Goal: Task Accomplishment & Management: Manage account settings

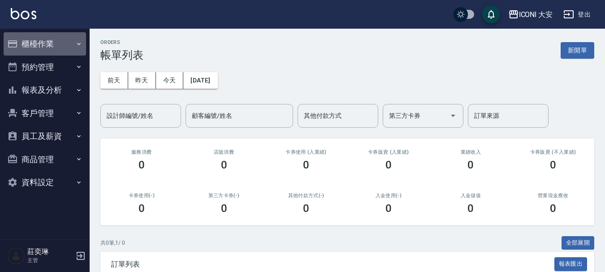
click at [52, 40] on button "櫃檯作業" at bounding box center [45, 43] width 82 height 23
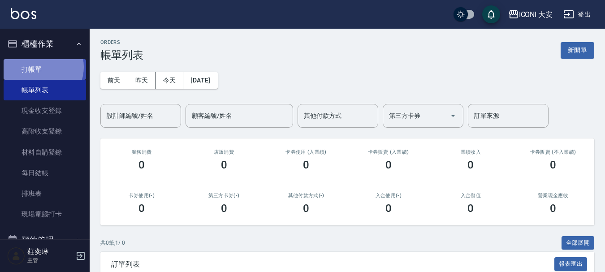
click at [41, 67] on link "打帳單" at bounding box center [45, 69] width 82 height 21
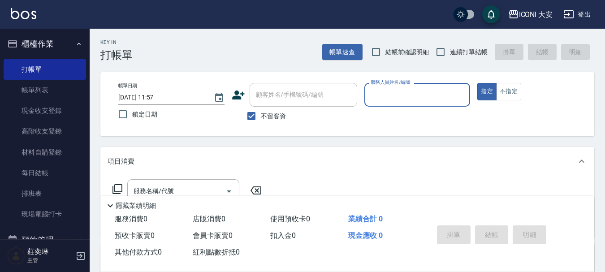
click at [378, 89] on input "服務人員姓名/編號" at bounding box center [417, 95] width 98 height 16
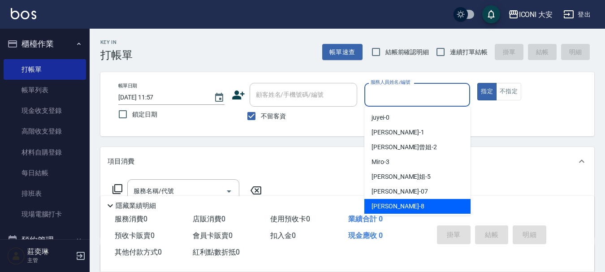
click at [383, 206] on span "Yulisa -8" at bounding box center [398, 206] width 53 height 9
type input "Yulisa-8"
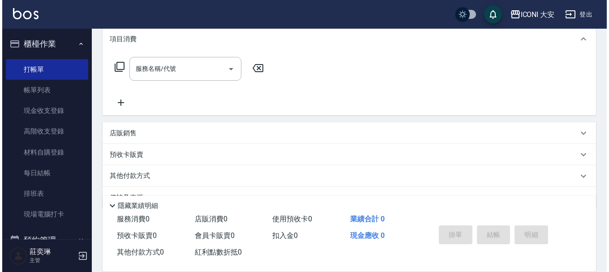
scroll to position [134, 0]
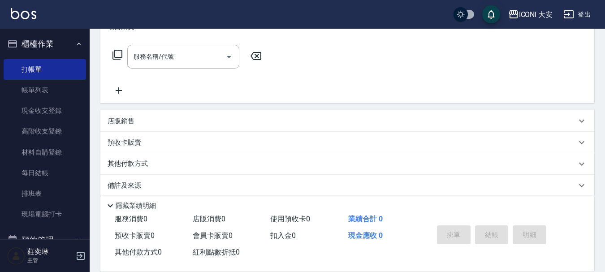
click at [116, 53] on icon at bounding box center [117, 54] width 11 height 11
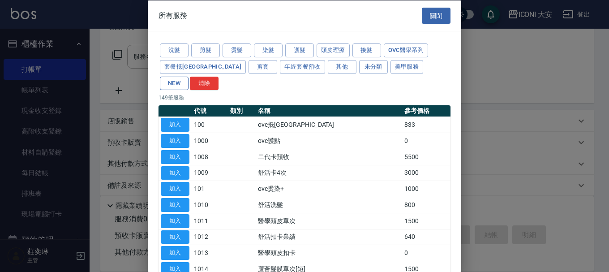
click at [189, 76] on button "NEW" at bounding box center [174, 83] width 29 height 14
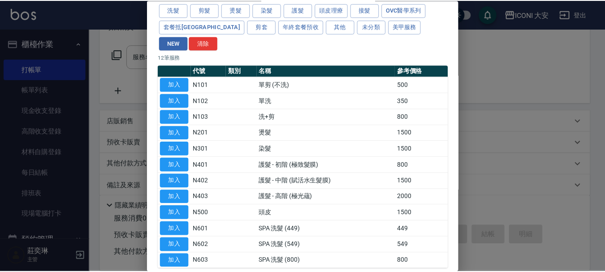
scroll to position [70, 0]
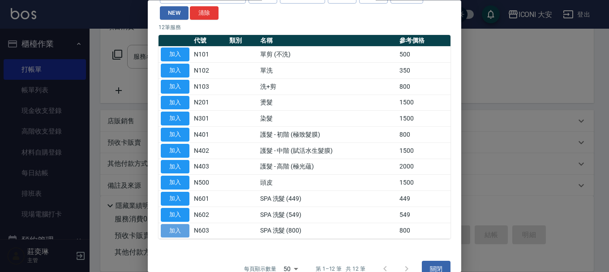
click at [168, 224] on button "加入" at bounding box center [175, 231] width 29 height 14
type input "SPA 洗髮 (800)(N603)"
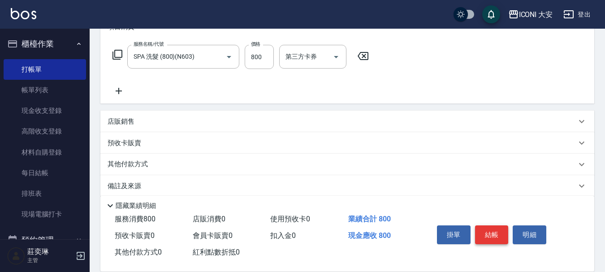
click at [492, 231] on button "結帳" at bounding box center [492, 234] width 34 height 19
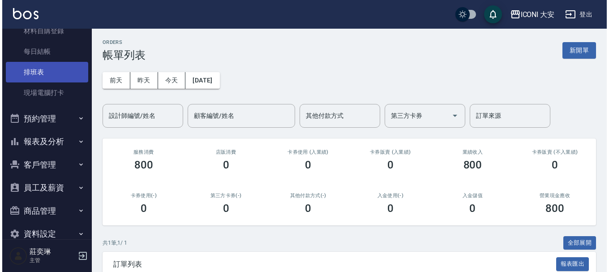
scroll to position [134, 0]
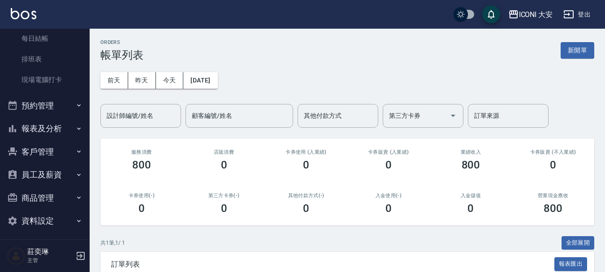
click at [44, 128] on button "報表及分析" at bounding box center [45, 128] width 82 height 23
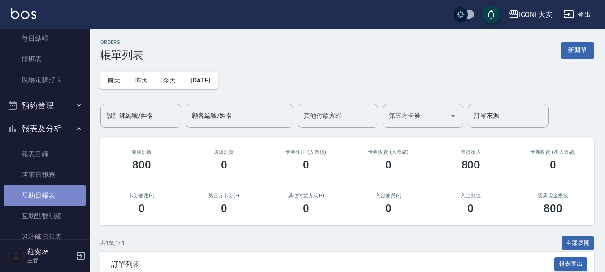
click at [51, 197] on link "互助日報表" at bounding box center [45, 195] width 82 height 21
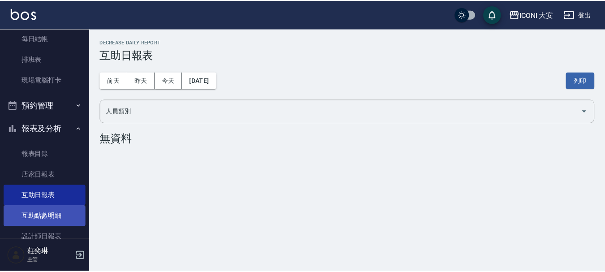
scroll to position [179, 0]
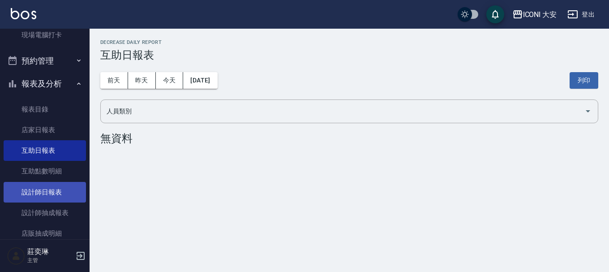
click at [57, 195] on link "設計師日報表" at bounding box center [45, 192] width 82 height 21
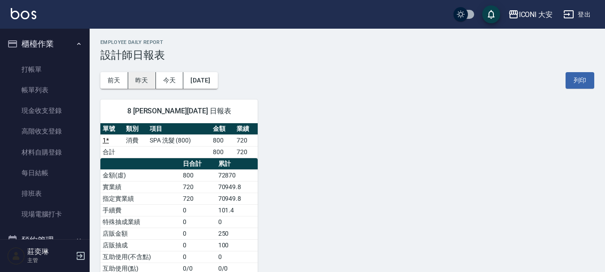
click at [137, 81] on button "昨天" at bounding box center [142, 80] width 28 height 17
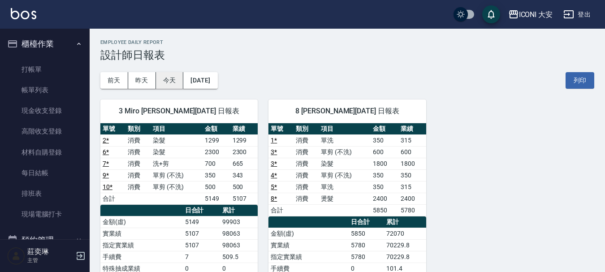
click at [174, 78] on button "今天" at bounding box center [170, 80] width 28 height 17
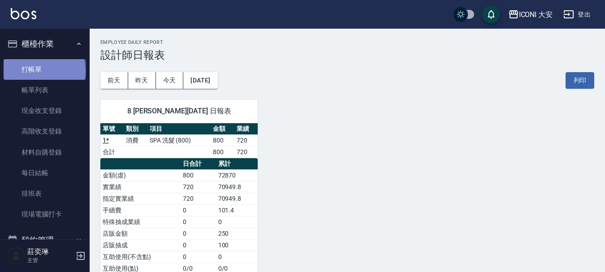
click at [43, 70] on link "打帳單" at bounding box center [45, 69] width 82 height 21
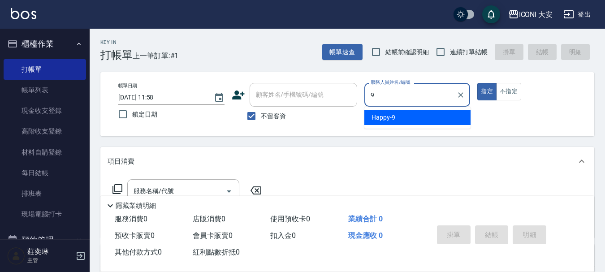
click at [429, 95] on input "9" at bounding box center [410, 95] width 85 height 16
click at [411, 117] on div "Happy -9" at bounding box center [417, 117] width 106 height 15
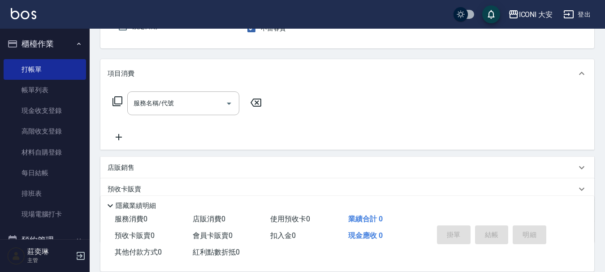
scroll to position [90, 0]
type input "Happy-9"
click at [182, 104] on input "服務名稱/代號" at bounding box center [176, 102] width 91 height 16
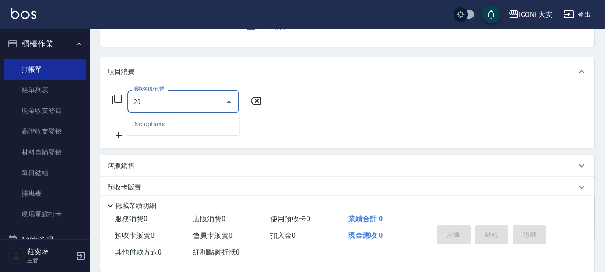
type input "2"
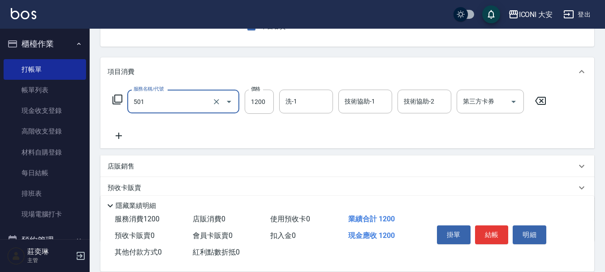
type input "染髮(501)"
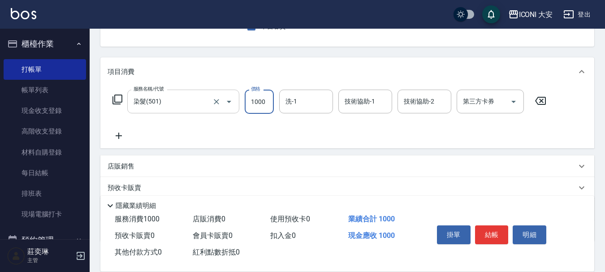
type input "1000"
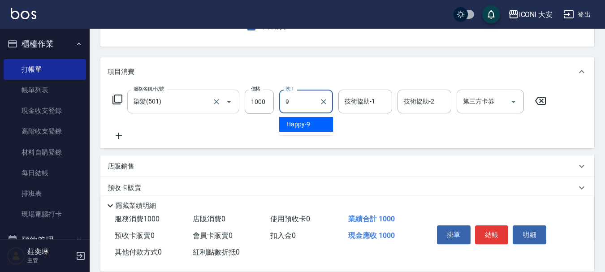
type input "Happy-9"
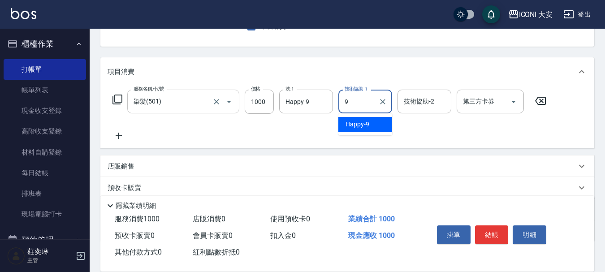
type input "Happy-9"
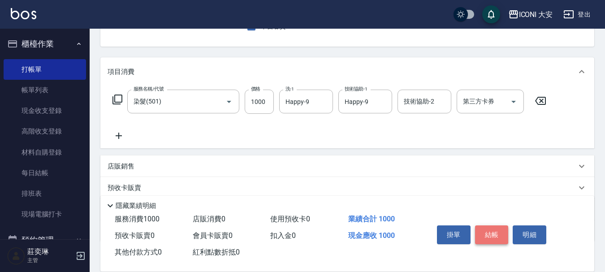
click at [486, 233] on button "結帳" at bounding box center [492, 234] width 34 height 19
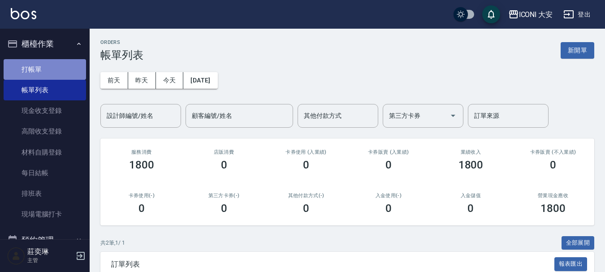
click at [47, 73] on link "打帳單" at bounding box center [45, 69] width 82 height 21
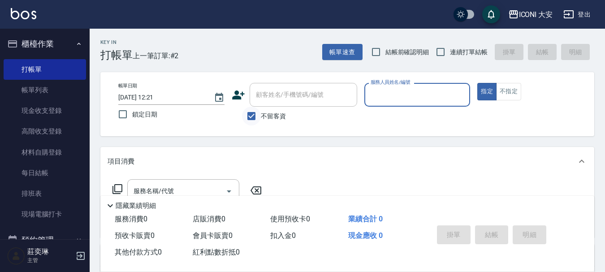
click at [249, 120] on input "不留客資" at bounding box center [251, 116] width 19 height 19
checkbox input "false"
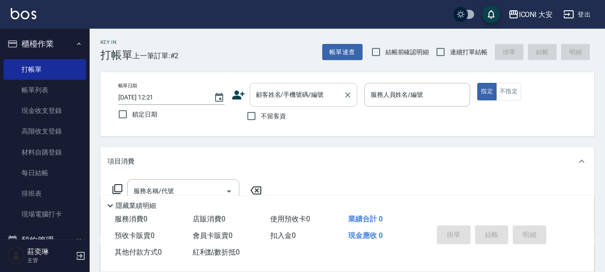
click at [303, 100] on input "顧客姓名/手機號碼/編號" at bounding box center [297, 95] width 86 height 16
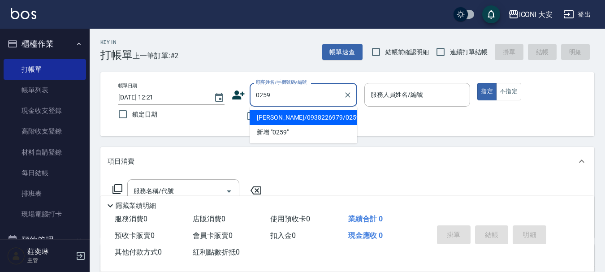
click at [320, 114] on li "[PERSON_NAME]/0938226979/0259" at bounding box center [304, 117] width 108 height 15
type input "[PERSON_NAME]/0938226979/0259"
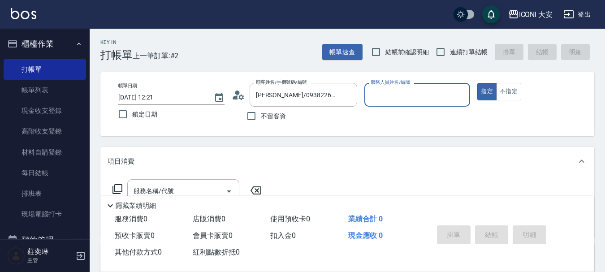
type input "Happy-9"
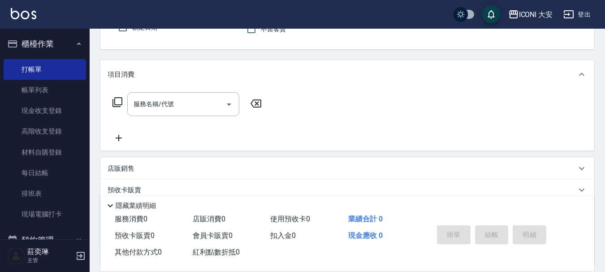
scroll to position [90, 0]
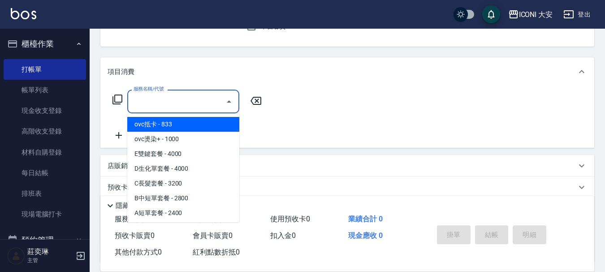
click at [206, 109] on input "服務名稱/代號" at bounding box center [176, 102] width 91 height 16
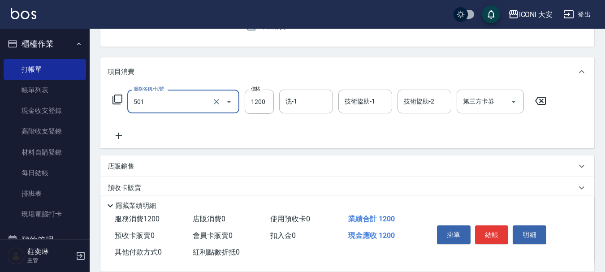
type input "染髮(501)"
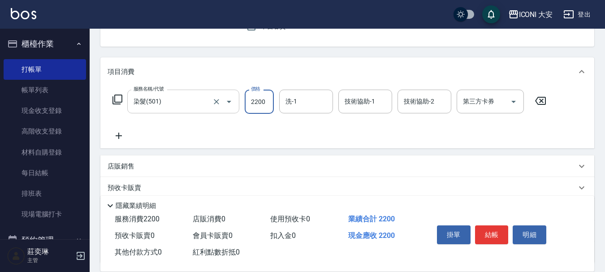
type input "2200"
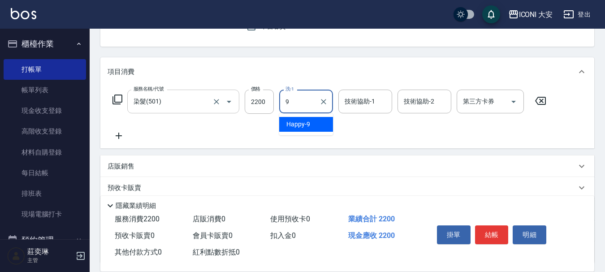
type input "Happy-9"
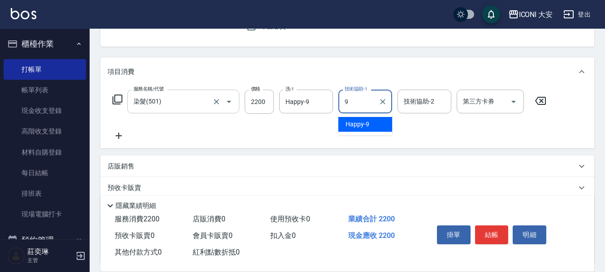
type input "Happy-9"
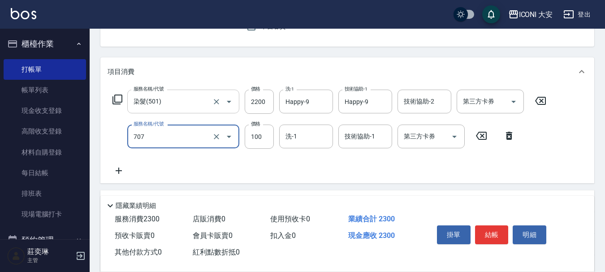
type input "瞬間護髮(707)"
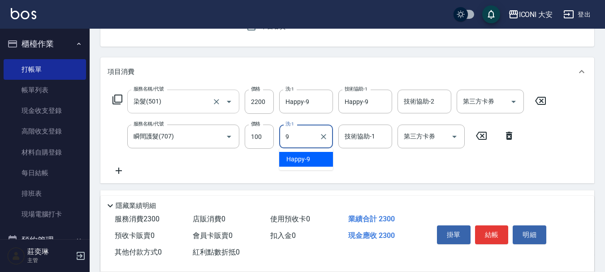
type input "Happy-9"
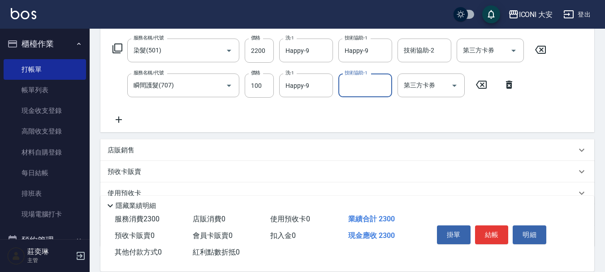
scroll to position [202, 0]
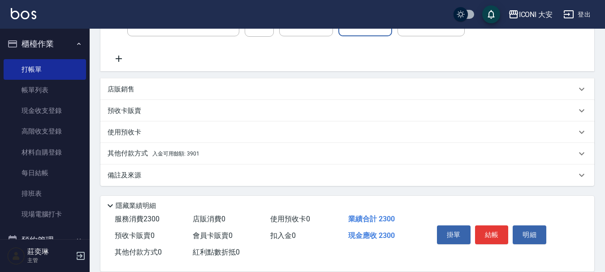
click at [196, 158] on p "其他付款方式 入金可用餘額: 3901" at bounding box center [154, 154] width 92 height 10
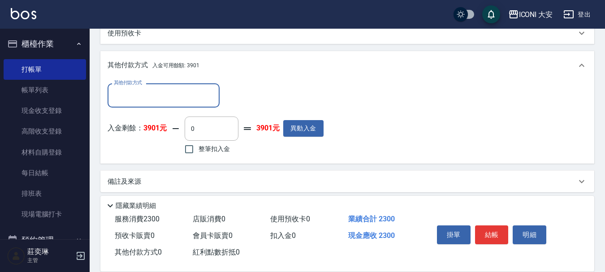
scroll to position [306, 0]
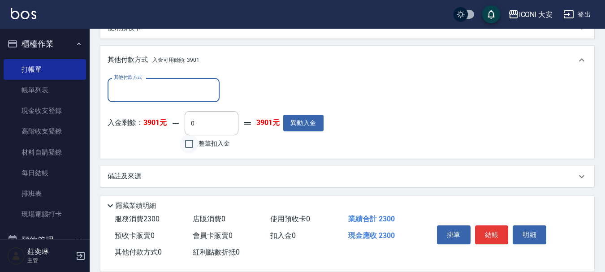
click at [195, 151] on input "整筆扣入金" at bounding box center [189, 143] width 19 height 19
checkbox input "true"
type input "2300"
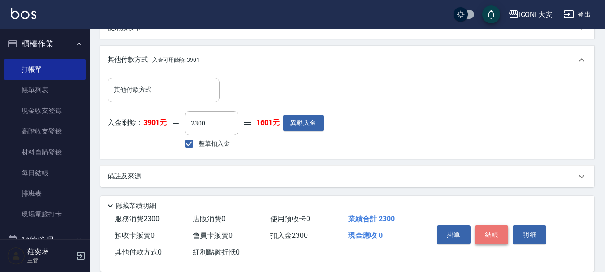
click at [484, 231] on button "結帳" at bounding box center [492, 234] width 34 height 19
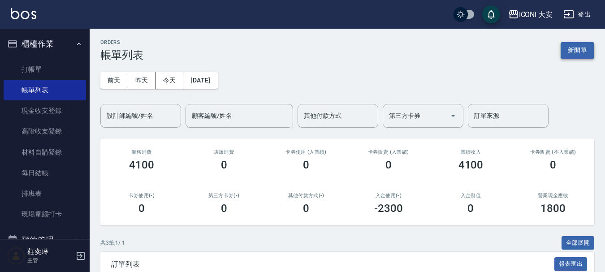
click at [569, 49] on button "新開單" at bounding box center [578, 50] width 34 height 17
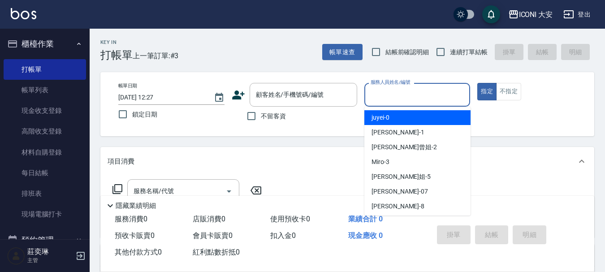
click at [436, 98] on input "服務人員姓名/編號" at bounding box center [417, 95] width 98 height 16
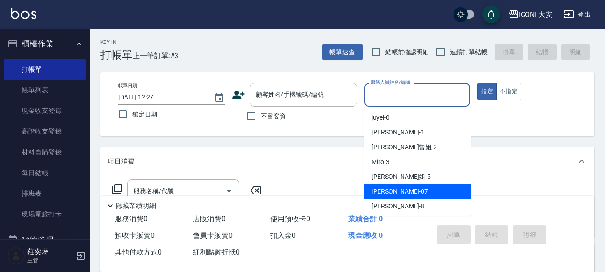
click at [392, 195] on span "[PERSON_NAME] -07" at bounding box center [400, 191] width 56 height 9
type input "[PERSON_NAME]-07"
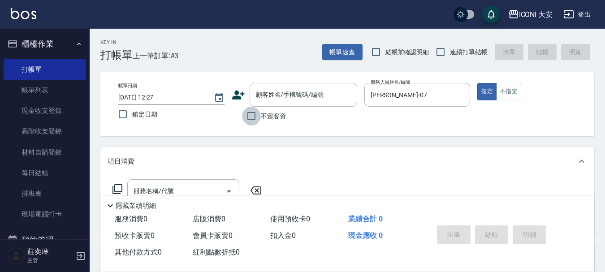
click at [252, 113] on input "不留客資" at bounding box center [251, 116] width 19 height 19
checkbox input "true"
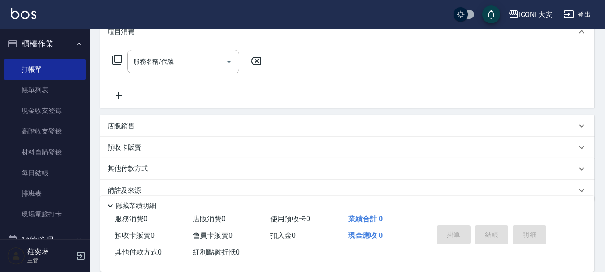
scroll to position [134, 0]
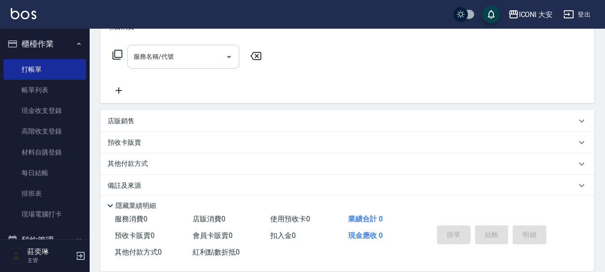
click at [176, 59] on input "服務名稱/代號" at bounding box center [176, 57] width 91 height 16
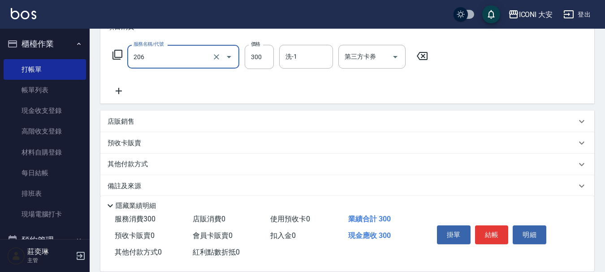
type input "洗髮(206)"
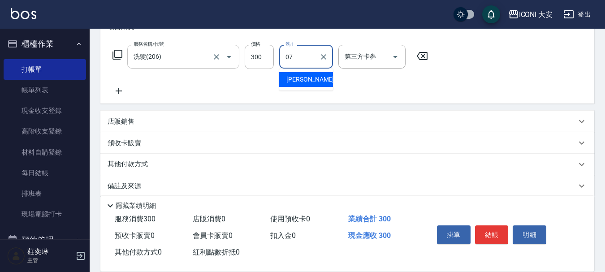
type input "[PERSON_NAME]-07"
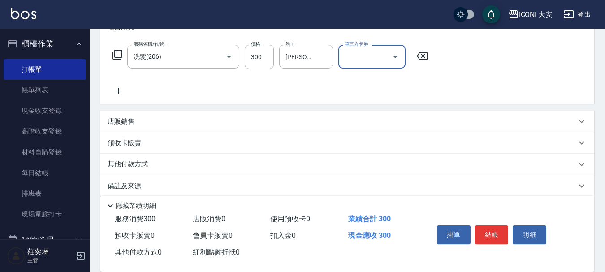
click at [119, 93] on icon at bounding box center [119, 91] width 6 height 6
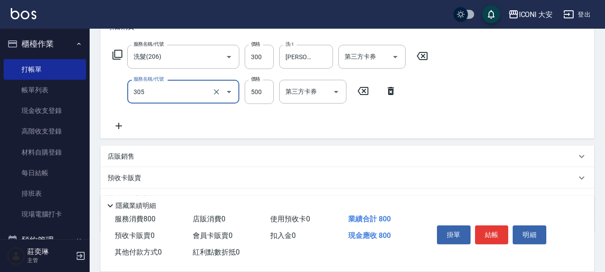
type input "剪髮(305)"
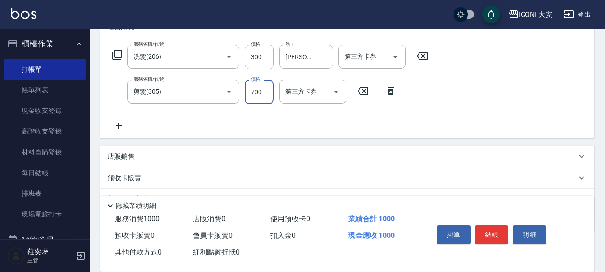
type input "700"
click at [493, 228] on button "結帳" at bounding box center [492, 234] width 34 height 19
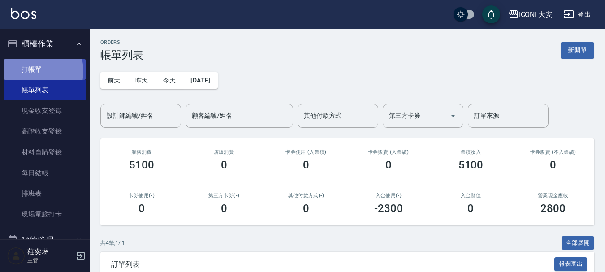
click at [32, 71] on link "打帳單" at bounding box center [45, 69] width 82 height 21
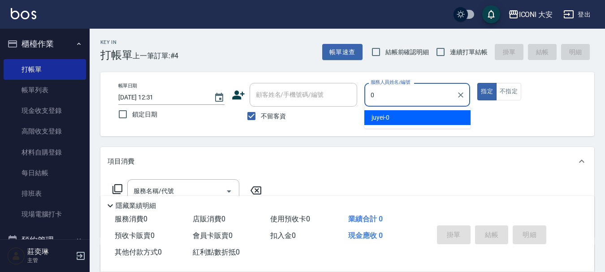
type input "juyei-0"
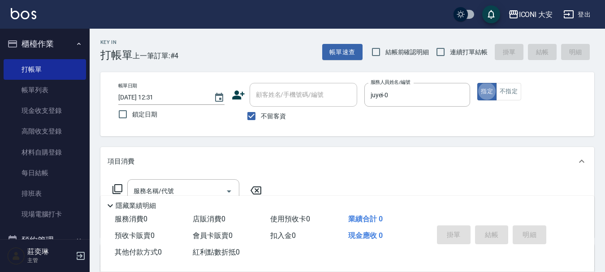
type button "true"
click at [486, 91] on button "指定" at bounding box center [486, 91] width 19 height 17
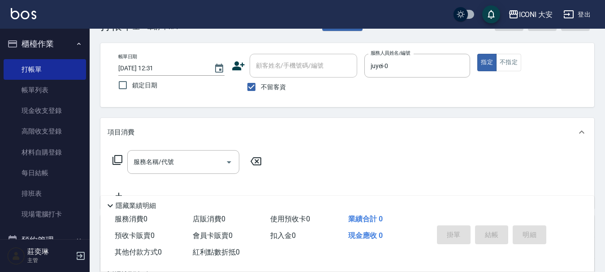
scroll to position [45, 0]
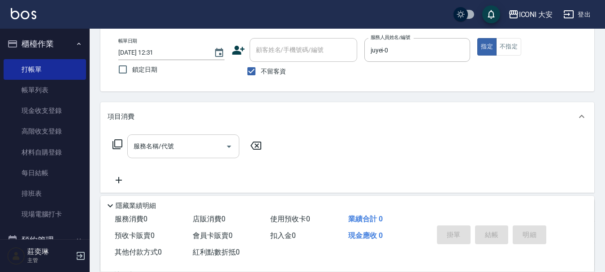
click at [169, 143] on input "服務名稱/代號" at bounding box center [176, 146] width 91 height 16
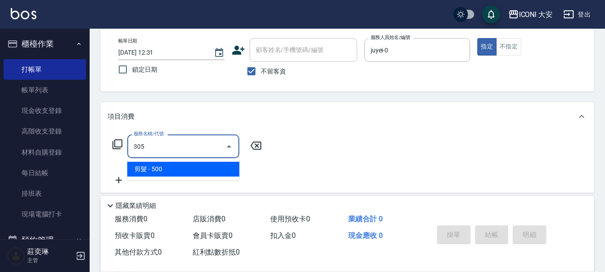
type input "剪髮(305)"
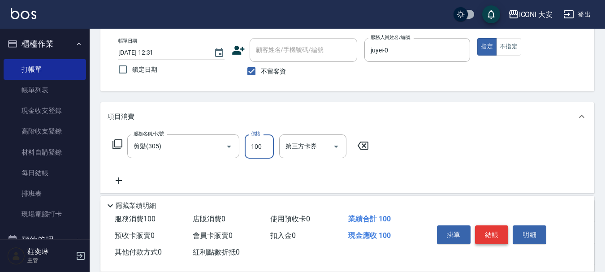
type input "100"
click at [489, 225] on button "結帳" at bounding box center [492, 234] width 34 height 19
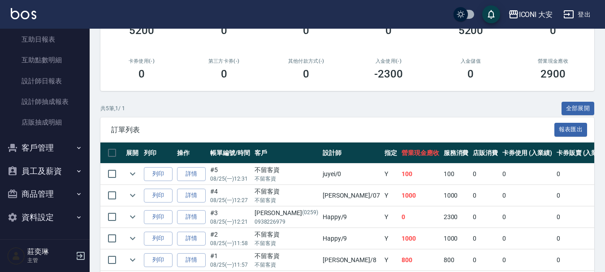
scroll to position [175, 0]
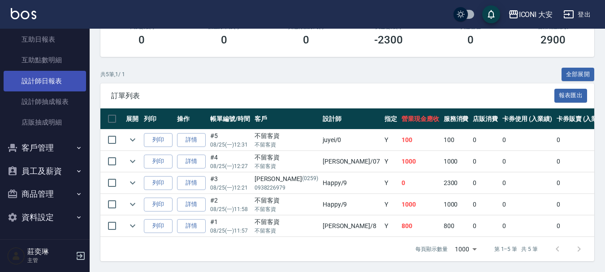
click at [57, 80] on link "設計師日報表" at bounding box center [45, 81] width 82 height 21
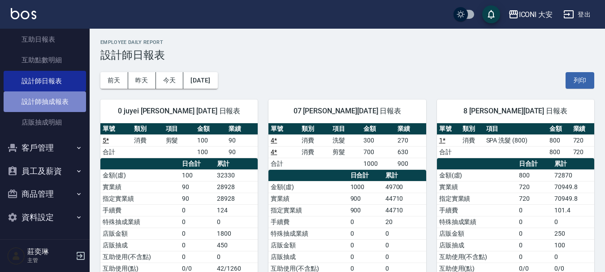
click at [59, 101] on link "設計師抽成報表" at bounding box center [45, 101] width 82 height 21
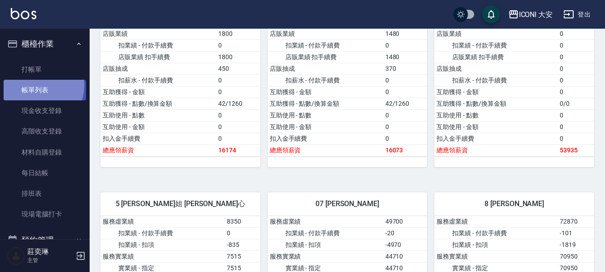
click at [35, 86] on link "帳單列表" at bounding box center [45, 90] width 82 height 21
